Goal: Information Seeking & Learning: Compare options

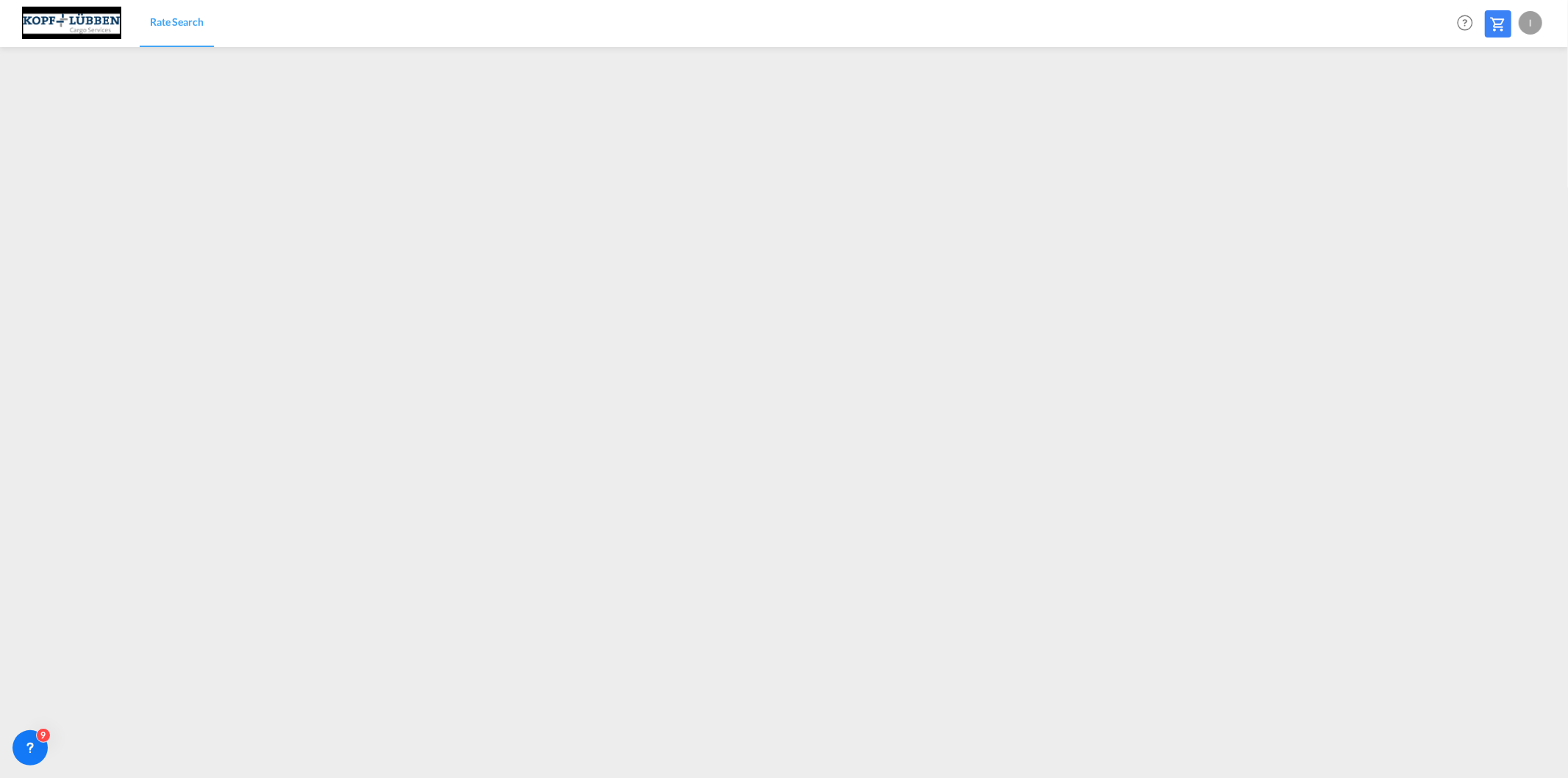
click at [1521, 24] on div "I" at bounding box center [1530, 23] width 23 height 23
click at [1498, 111] on button "Logout" at bounding box center [1513, 112] width 96 height 29
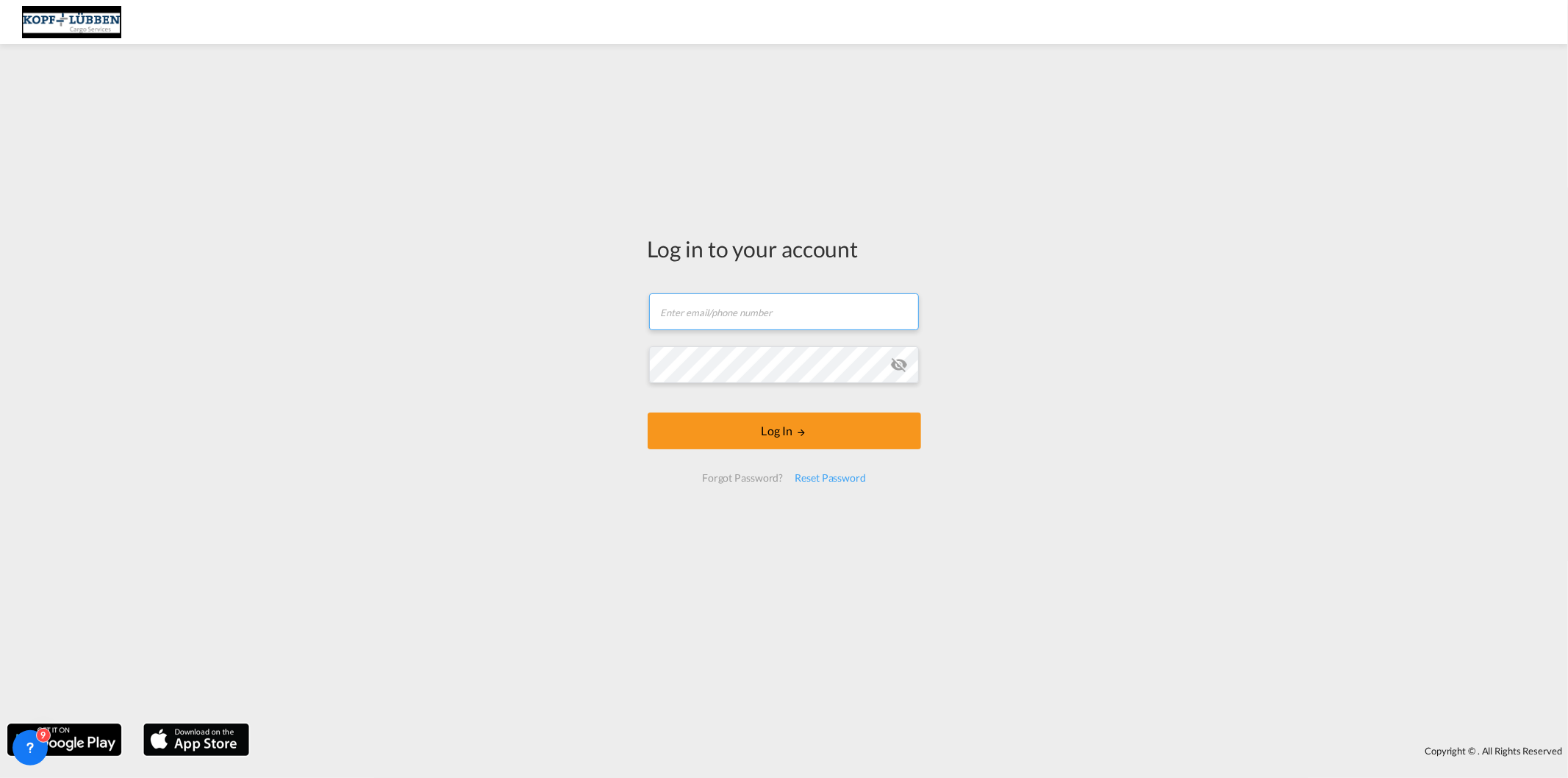
type input "[EMAIL_ADDRESS][PERSON_NAME][DOMAIN_NAME]"
click at [753, 424] on button "Log In" at bounding box center [784, 431] width 273 height 37
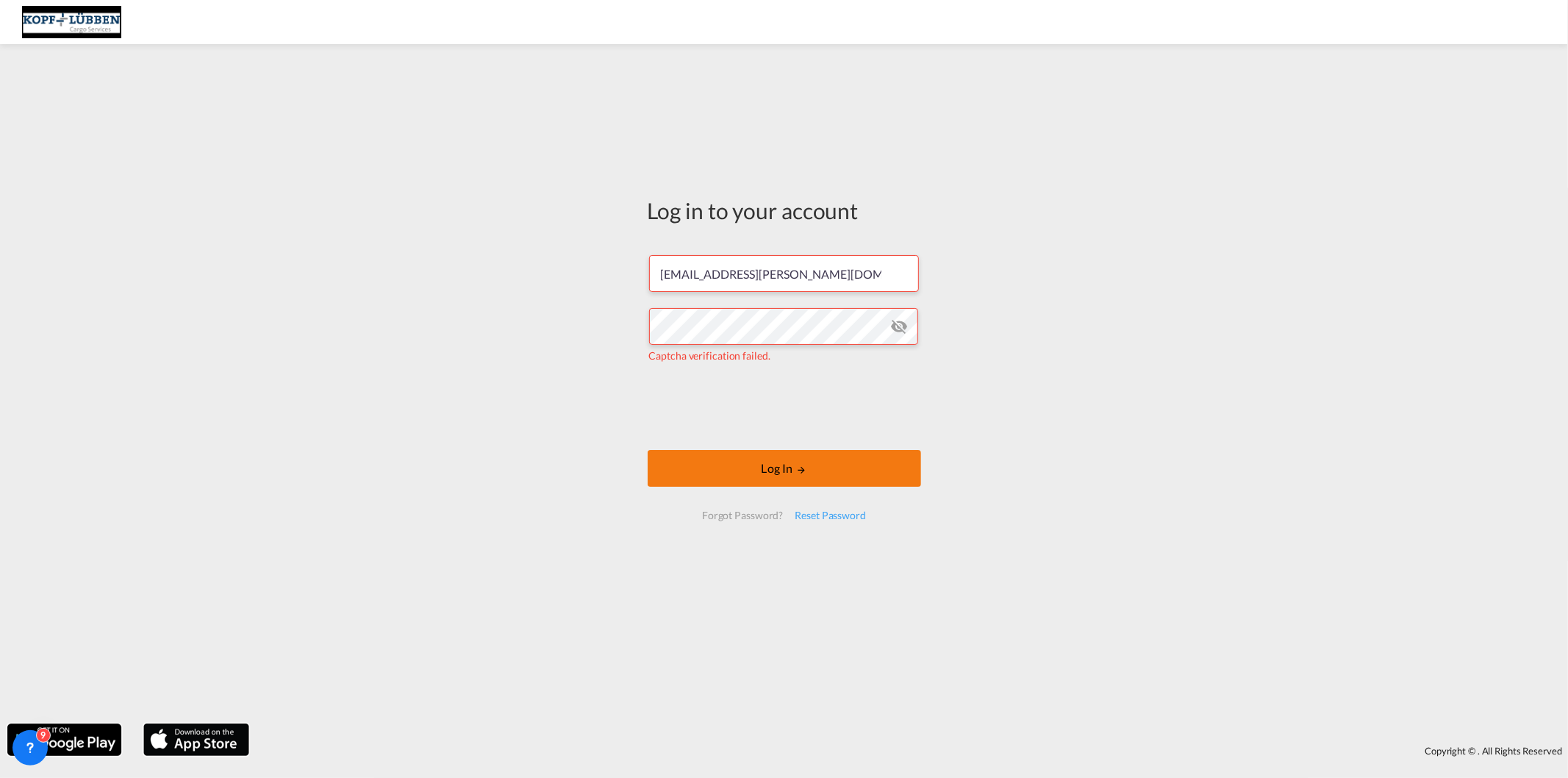
click at [726, 457] on button "Log In" at bounding box center [784, 468] width 273 height 37
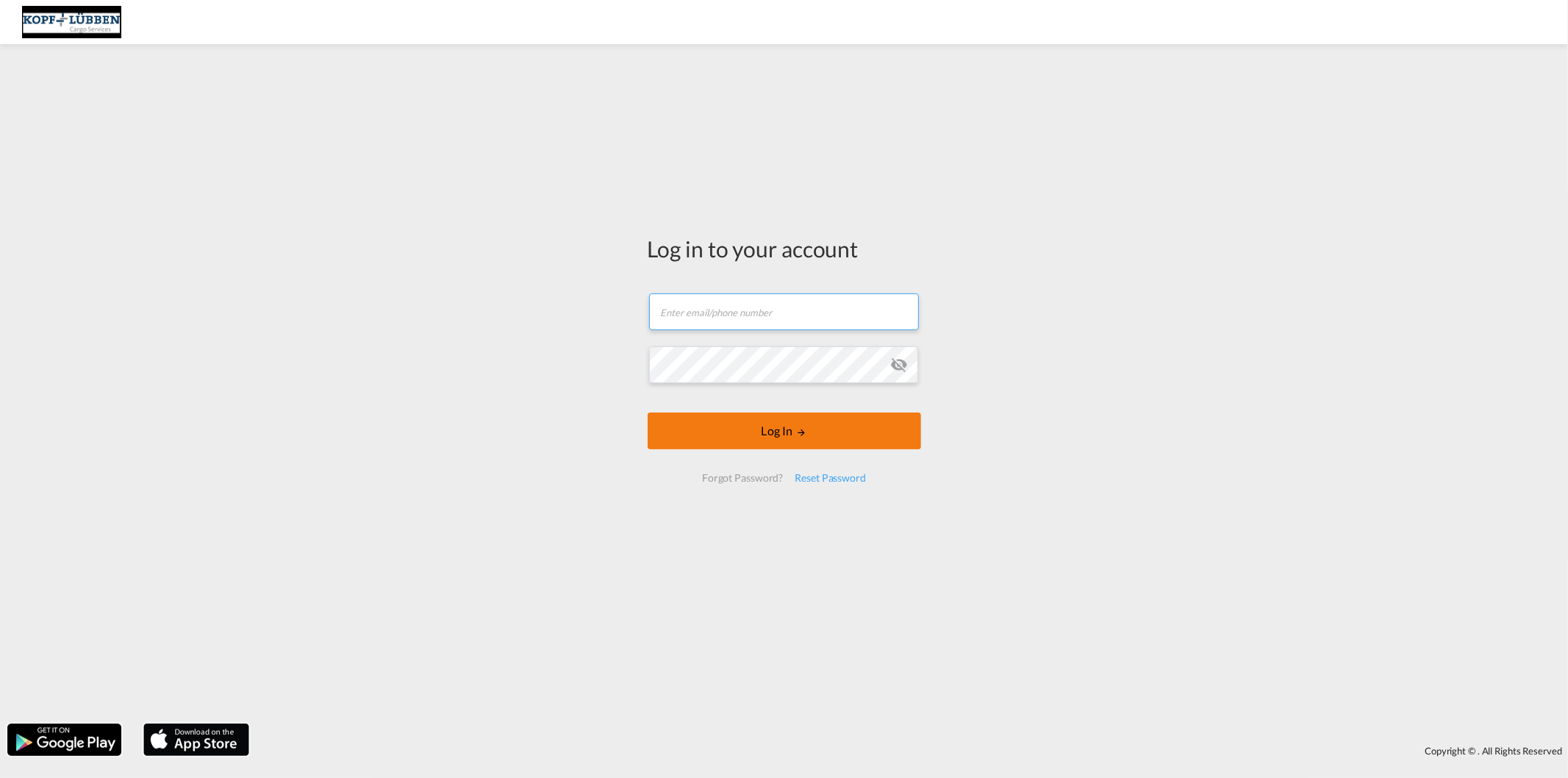
type input "[EMAIL_ADDRESS][PERSON_NAME][DOMAIN_NAME]"
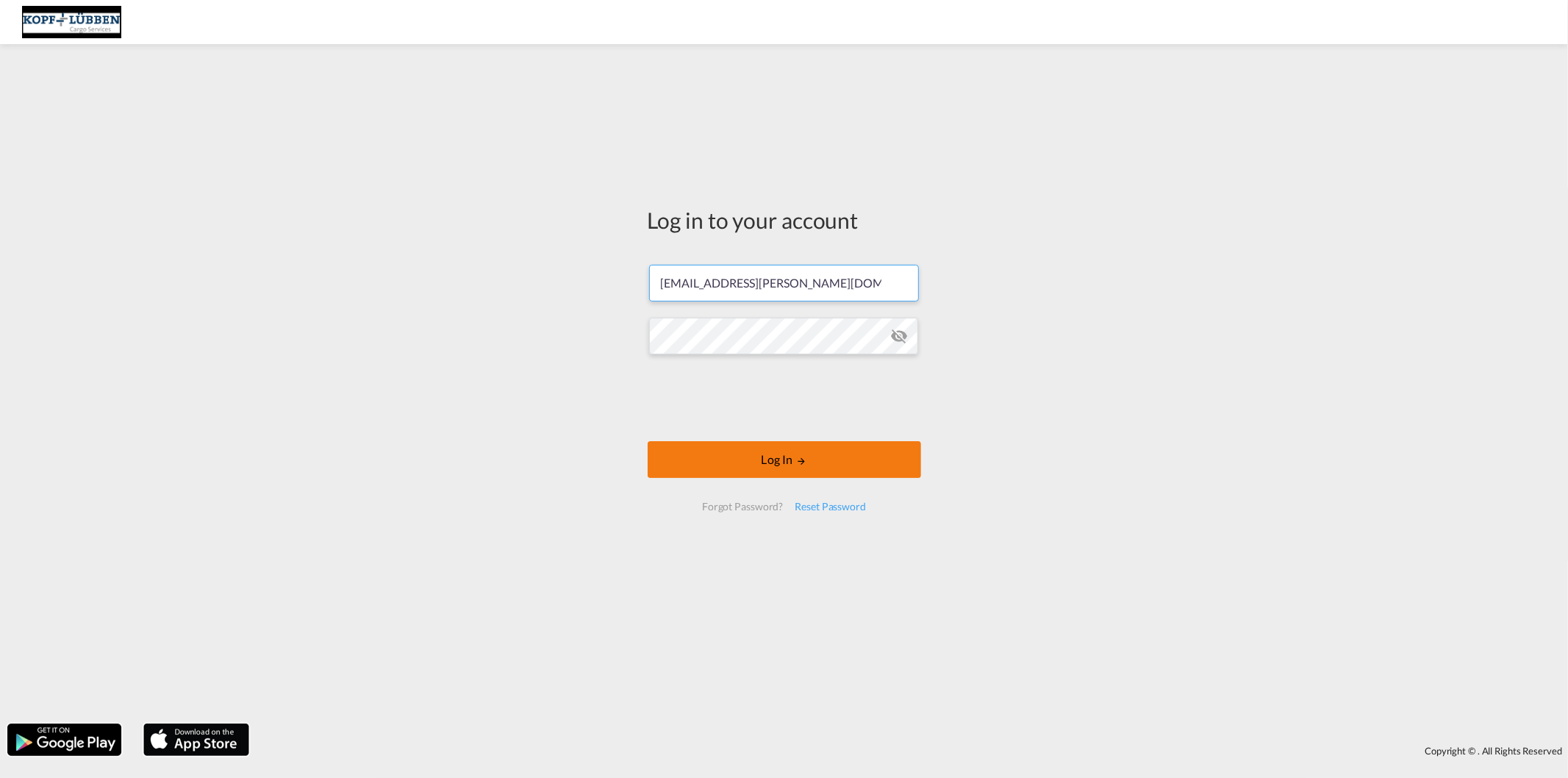
click at [817, 431] on form "[EMAIL_ADDRESS][PERSON_NAME][DOMAIN_NAME] Log In Forgot Password? Reset Password" at bounding box center [784, 388] width 273 height 276
click at [760, 463] on button "Log In" at bounding box center [784, 459] width 273 height 37
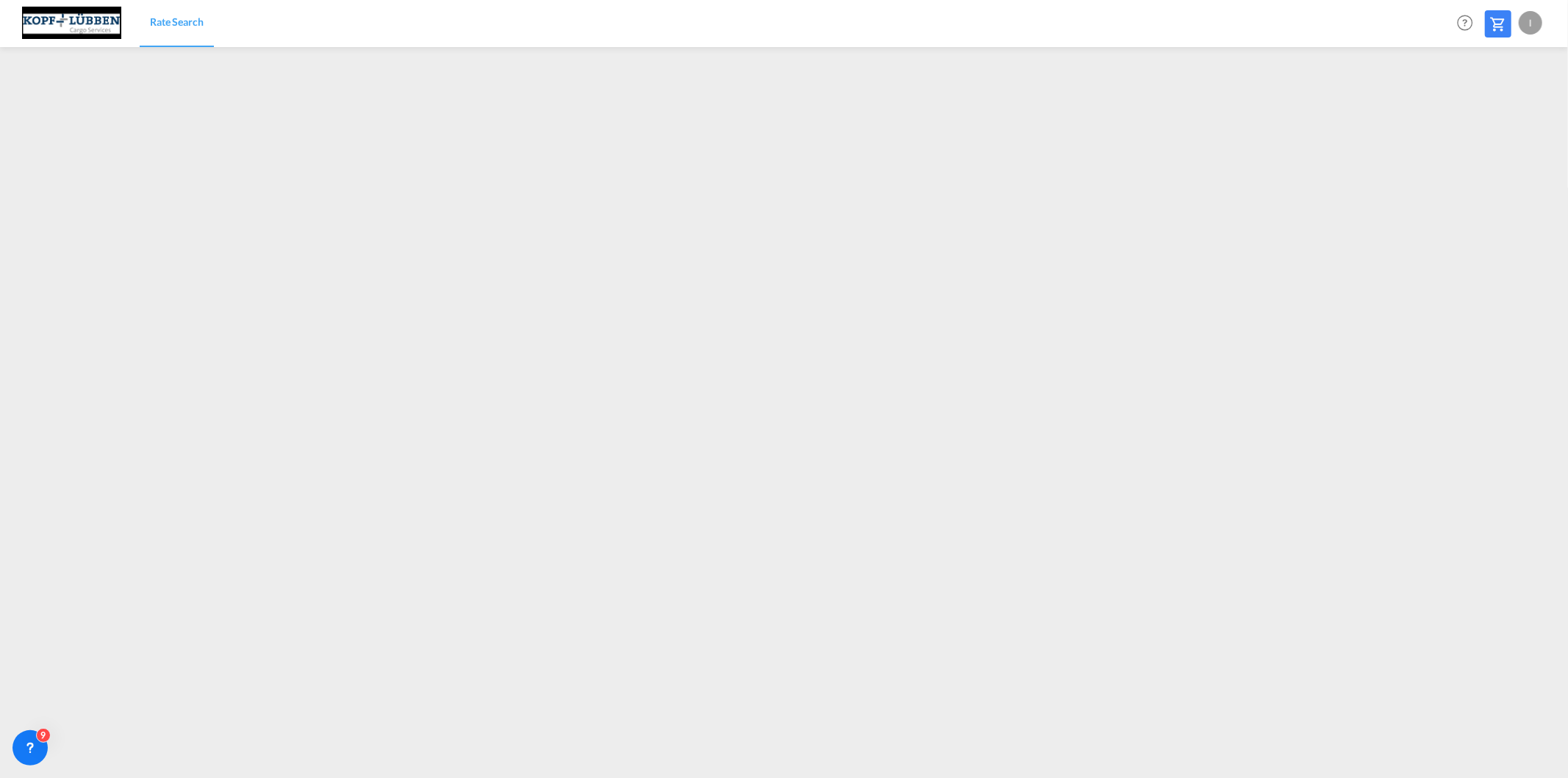
click at [1519, 24] on div "I" at bounding box center [1530, 23] width 23 height 23
click at [1492, 110] on button "Logout" at bounding box center [1513, 112] width 96 height 29
type input "[EMAIL_ADDRESS][PERSON_NAME][DOMAIN_NAME]"
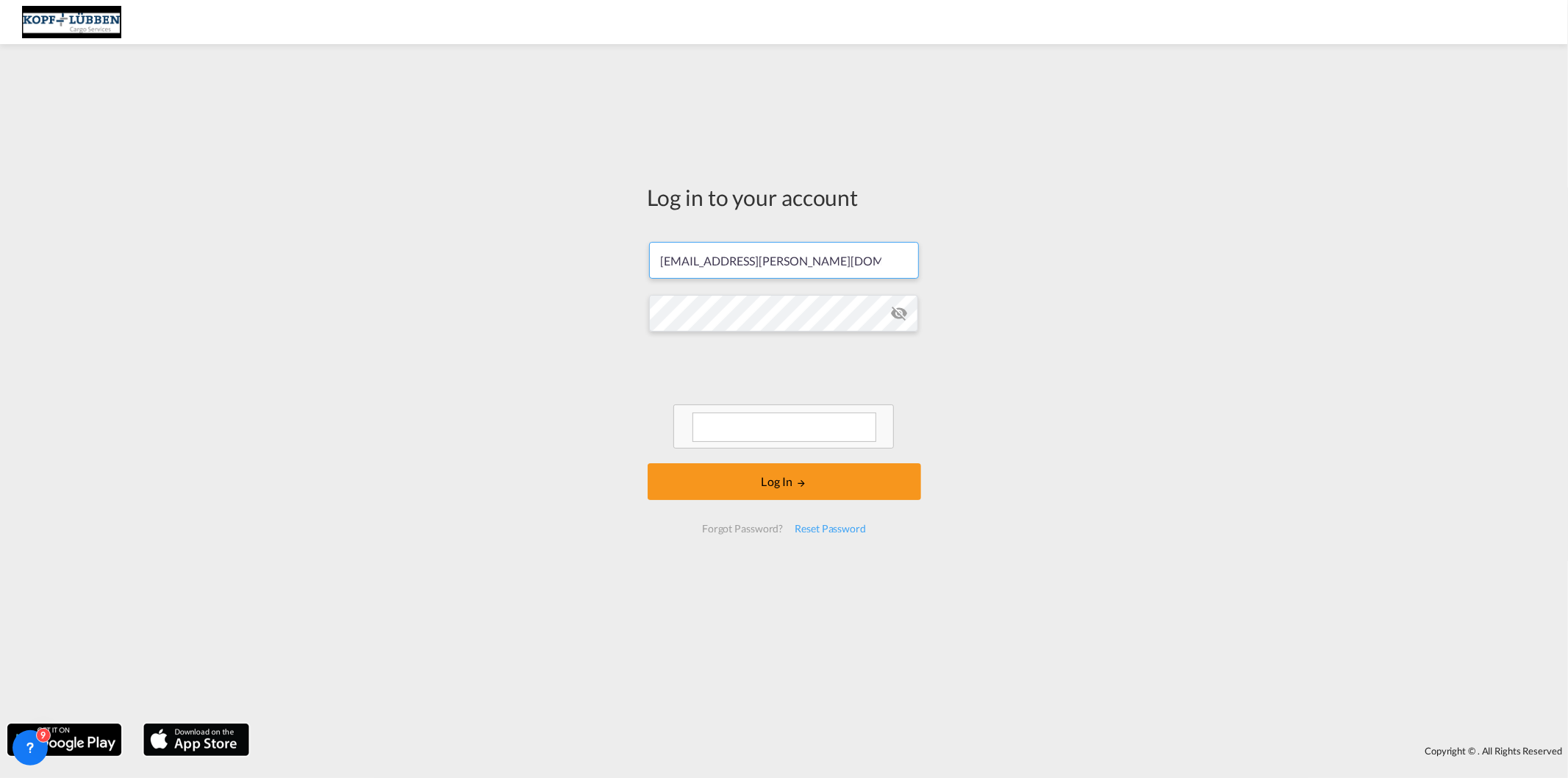
scroll to position [2, 0]
